Goal: Task Accomplishment & Management: Manage account settings

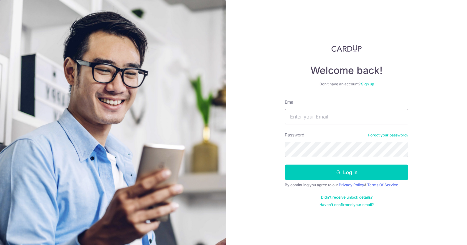
type input "[EMAIL_ADDRESS][DOMAIN_NAME]"
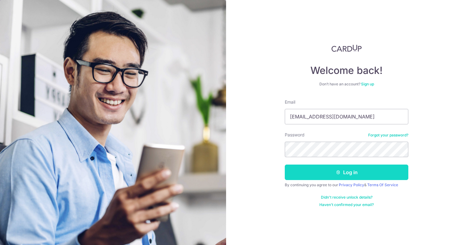
click at [343, 172] on button "Log in" at bounding box center [347, 171] width 124 height 15
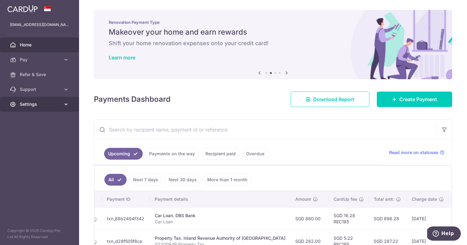
click at [65, 104] on icon at bounding box center [66, 104] width 6 height 6
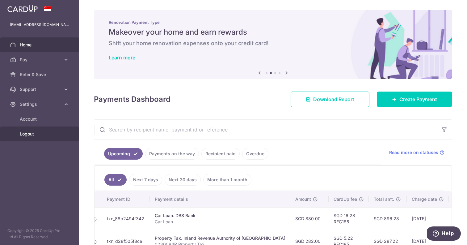
click at [24, 136] on span "Logout" at bounding box center [40, 134] width 41 height 6
